Goal: Task Accomplishment & Management: Manage account settings

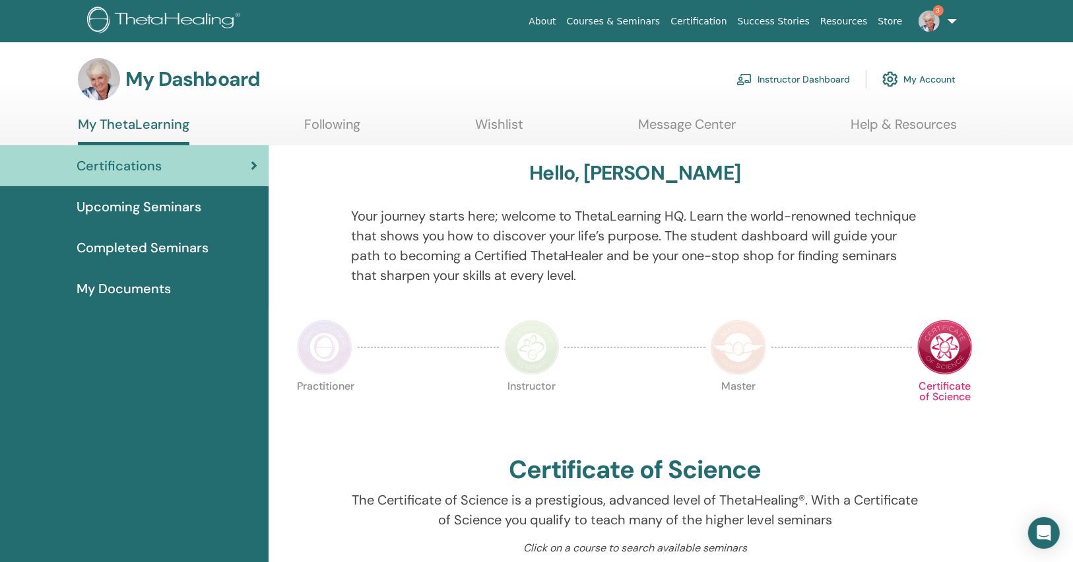
click at [984, 25] on ul "About Courses & Seminars Certification Success Stories Resources Store 3 MB [PE…" at bounding box center [743, 21] width 518 height 42
click at [946, 20] on link "3" at bounding box center [935, 21] width 54 height 42
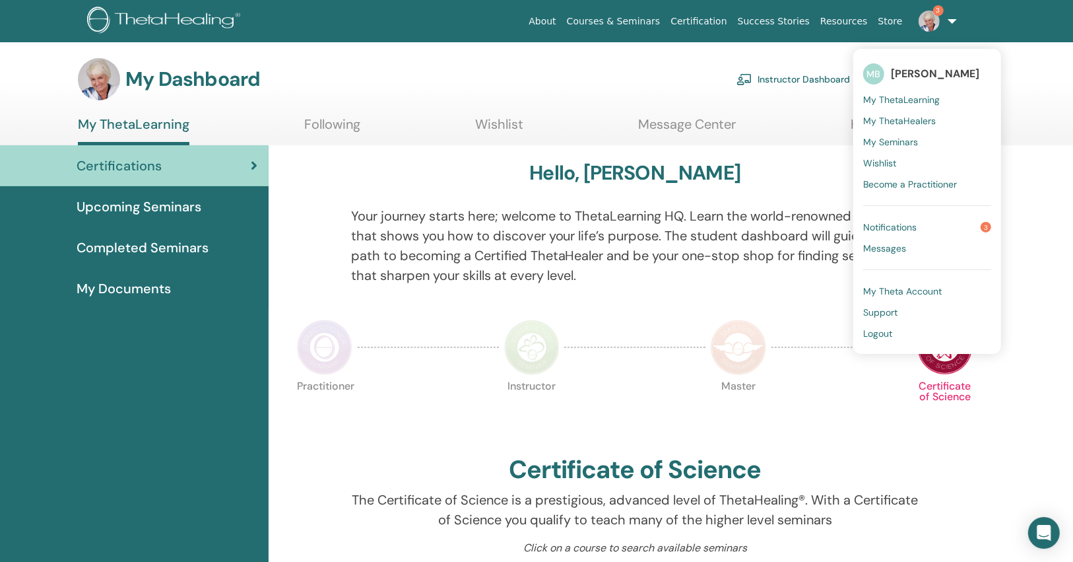
click at [878, 227] on span "Notifications" at bounding box center [889, 227] width 53 height 12
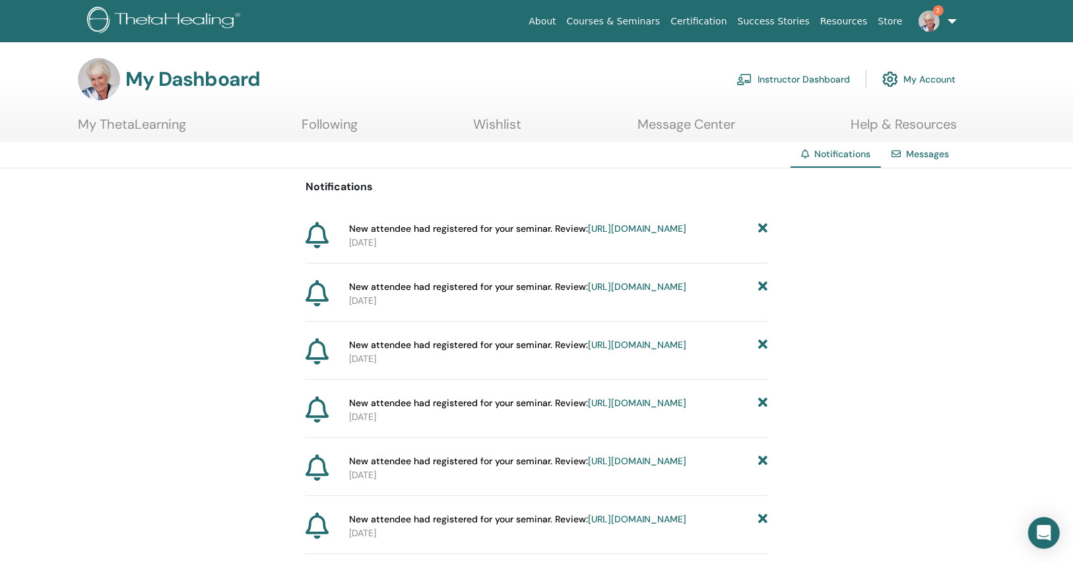
click at [758, 225] on icon at bounding box center [762, 229] width 9 height 14
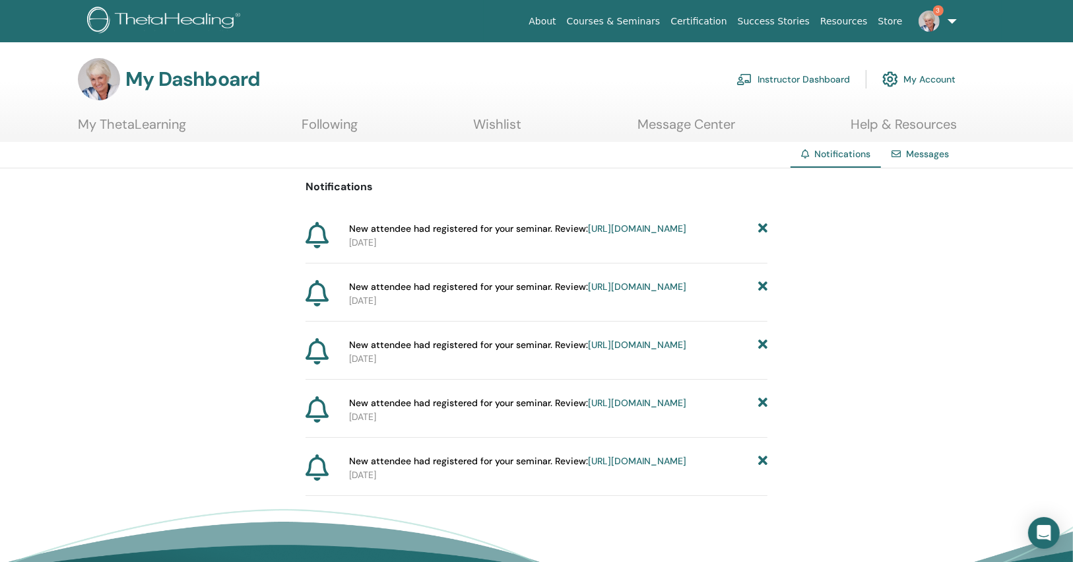
click at [758, 225] on icon at bounding box center [762, 229] width 9 height 14
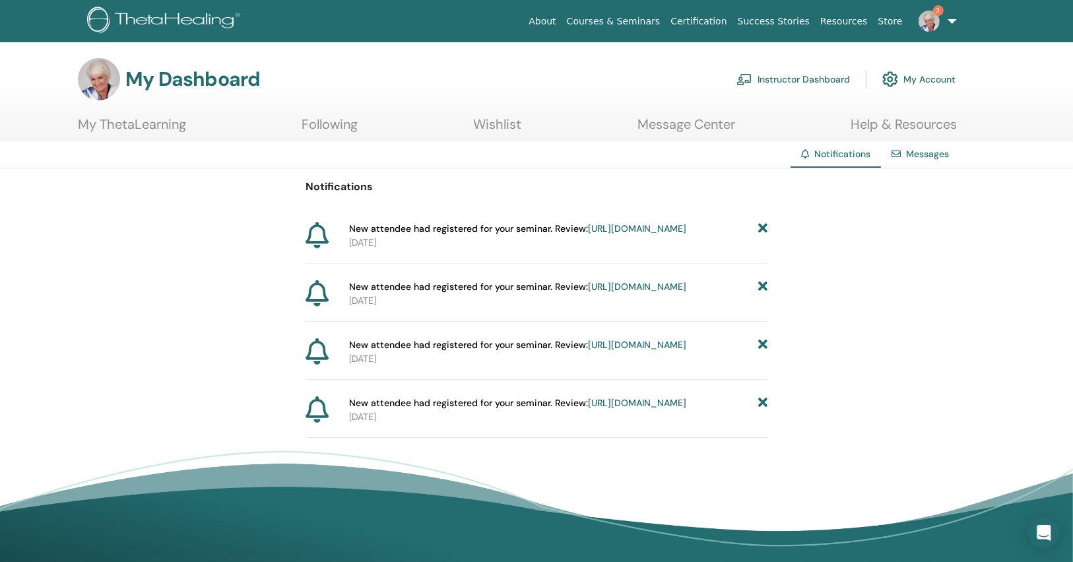
click at [686, 225] on span "New attendee had registered for your seminar. Review: https://member.thetaheali…" at bounding box center [517, 229] width 337 height 14
click at [760, 227] on div "New attendee had registered for your seminar. Review: https://member.thetaheali…" at bounding box center [558, 229] width 418 height 14
click at [760, 228] on icon at bounding box center [762, 229] width 9 height 14
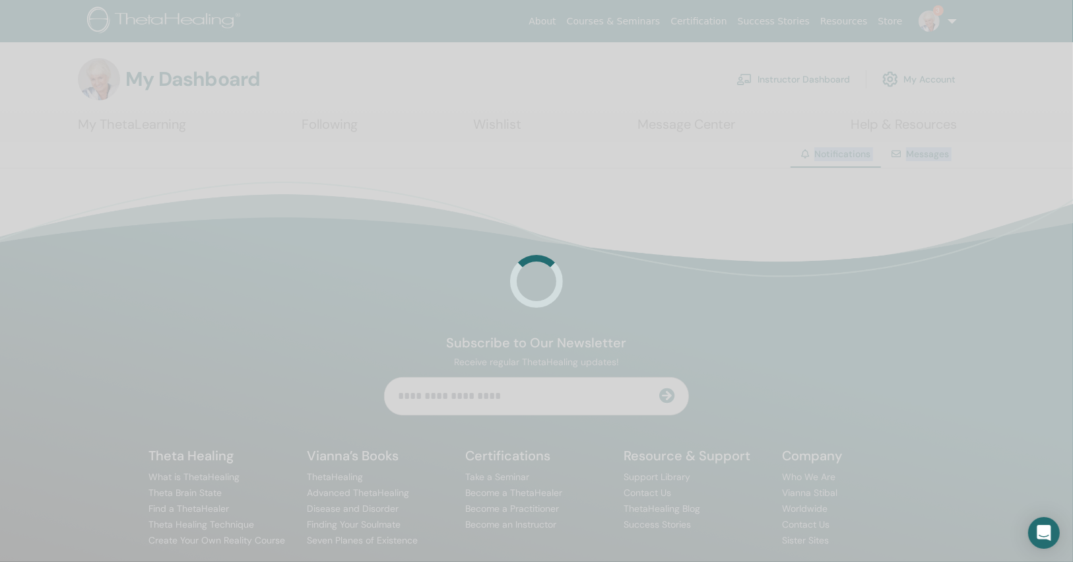
click at [760, 228] on div at bounding box center [536, 281] width 1073 height 562
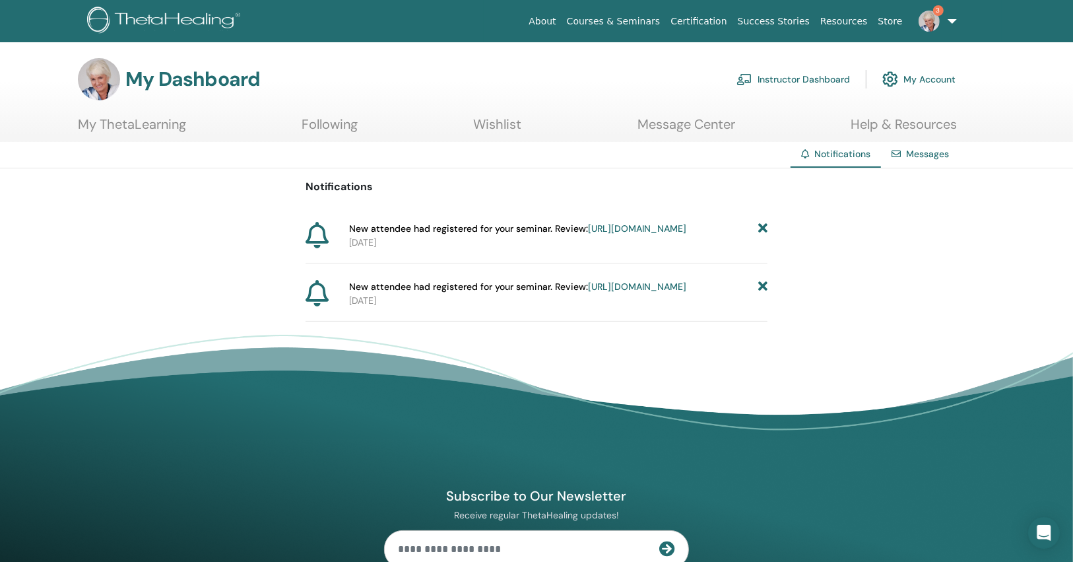
click at [760, 228] on icon at bounding box center [762, 229] width 9 height 14
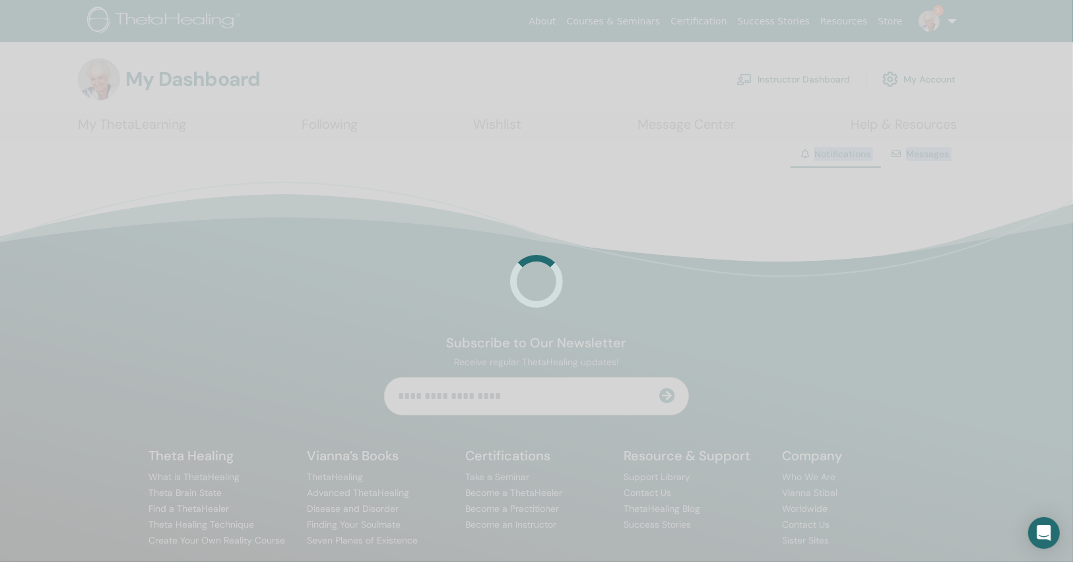
click at [755, 228] on div at bounding box center [536, 281] width 1073 height 562
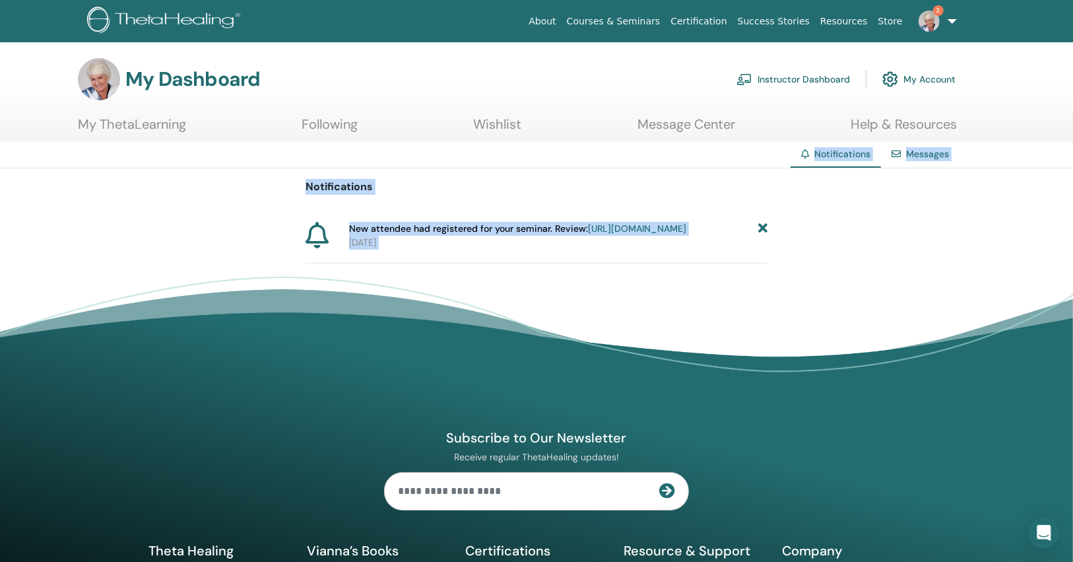
click at [760, 229] on icon at bounding box center [762, 229] width 9 height 14
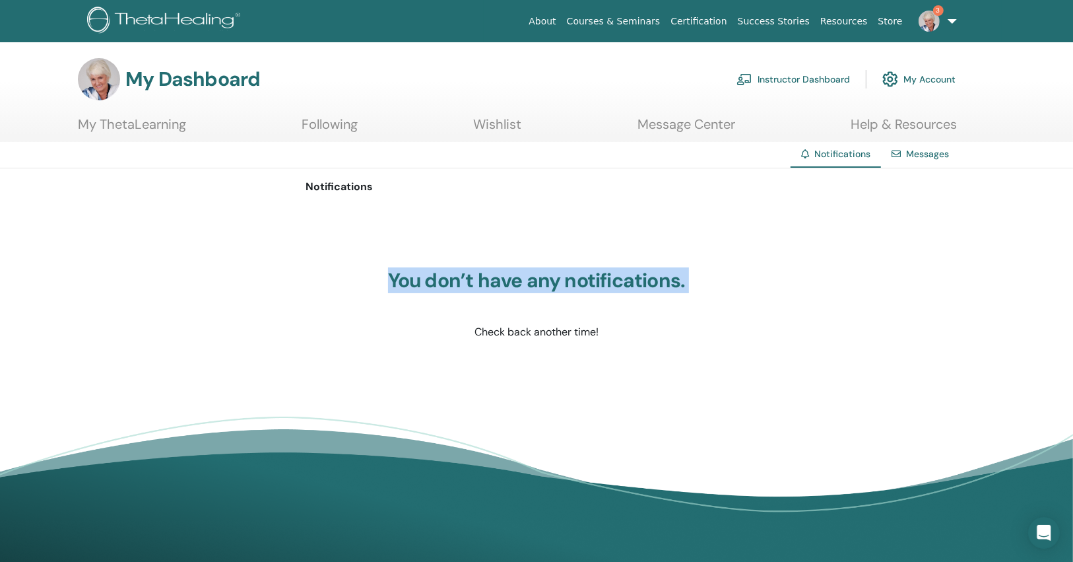
click at [760, 230] on div "You don’t have any notifications. Check back another time!" at bounding box center [537, 304] width 462 height 198
click at [765, 228] on div "You don’t have any notifications. Check back another time!" at bounding box center [537, 304] width 462 height 198
drag, startPoint x: 763, startPoint y: 228, endPoint x: 766, endPoint y: 181, distance: 46.9
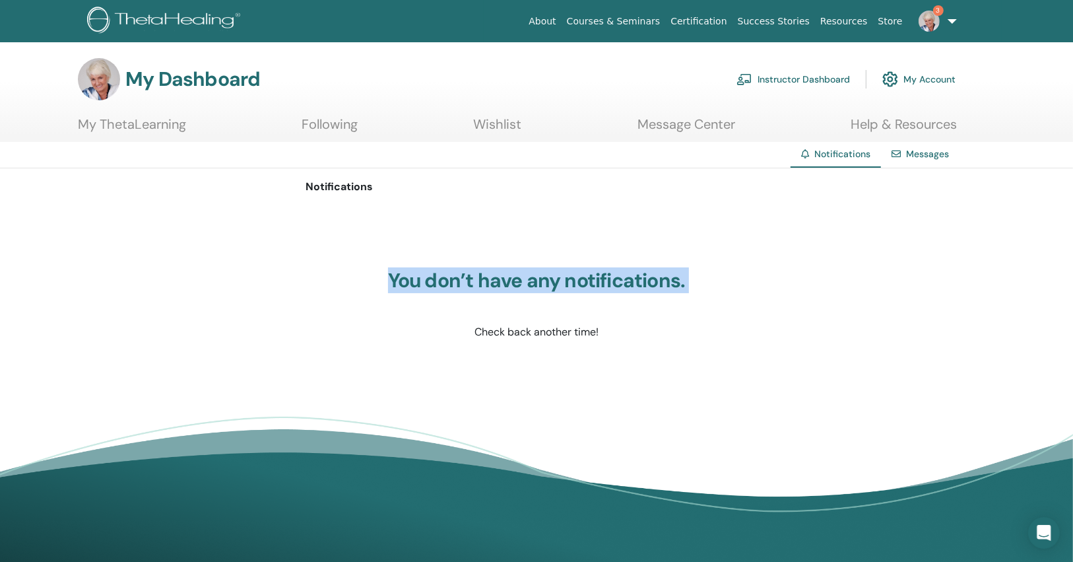
click at [762, 228] on div "You don’t have any notifications. Check back another time!" at bounding box center [537, 304] width 462 height 198
click at [800, 77] on link "Instructor Dashboard" at bounding box center [794, 79] width 114 height 29
